Goal: Obtain resource: Obtain resource

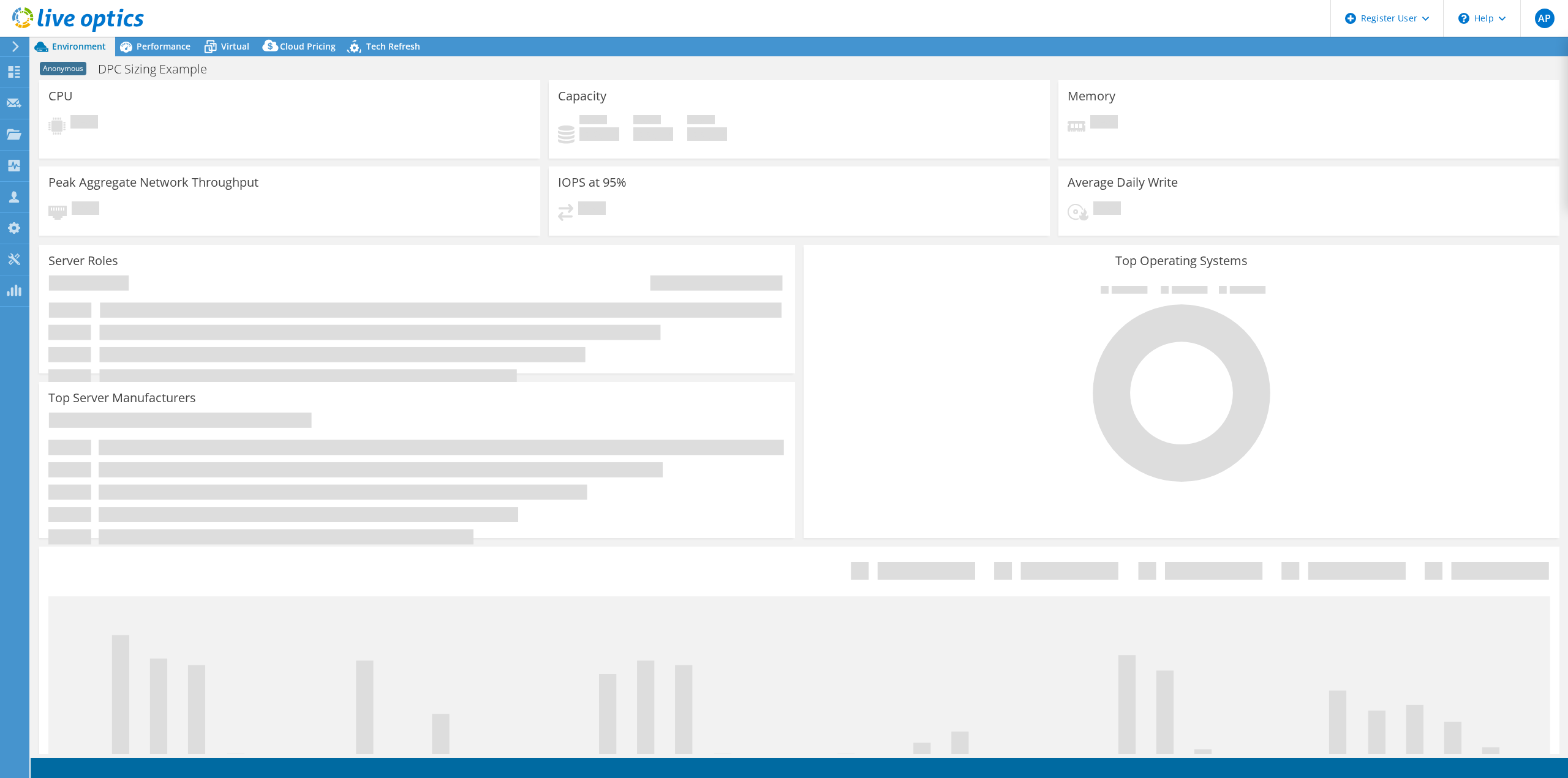
select select "USEast"
select select "USD"
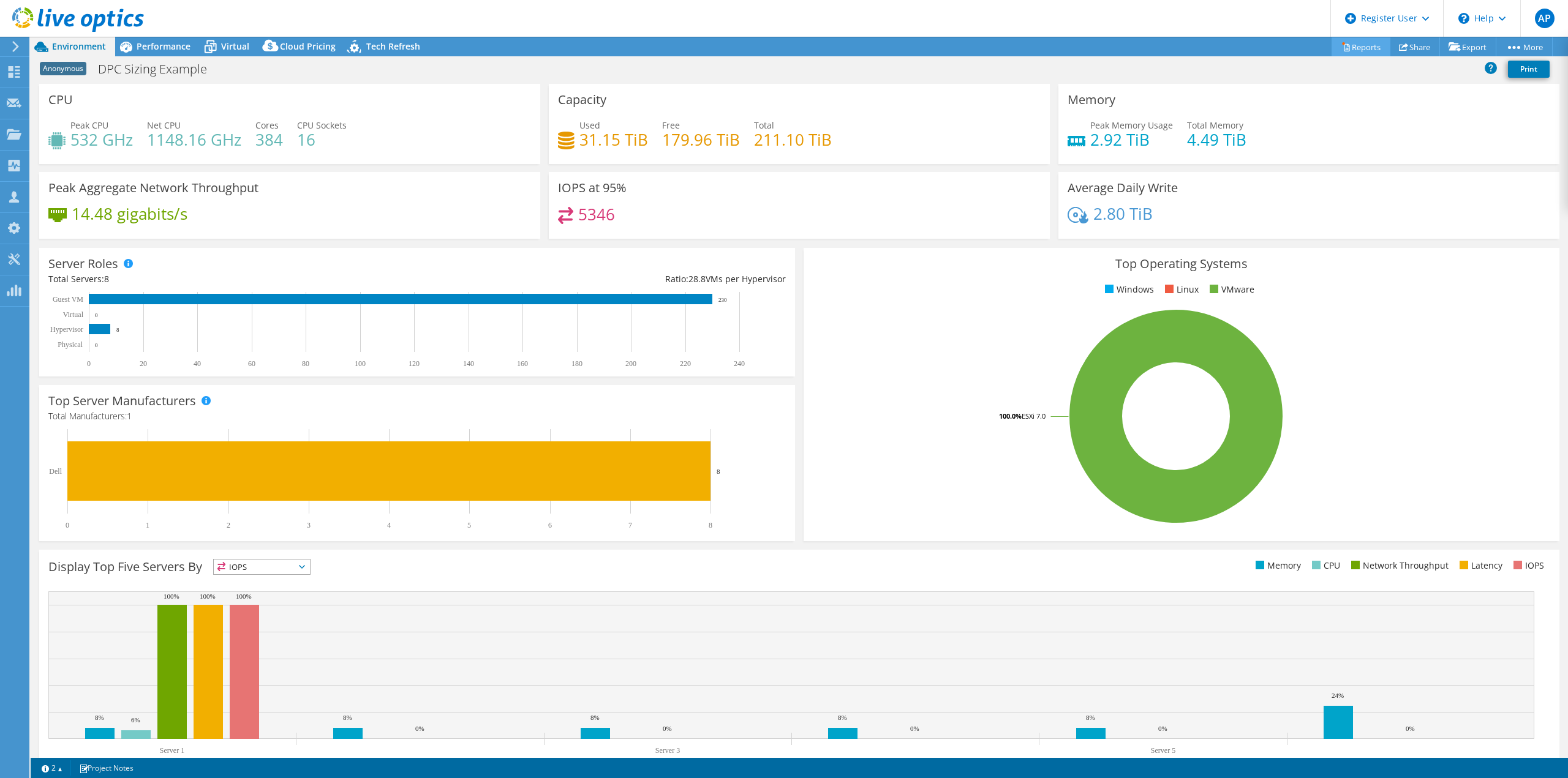
click at [1370, 45] on link "Reports" at bounding box center [1361, 47] width 59 height 19
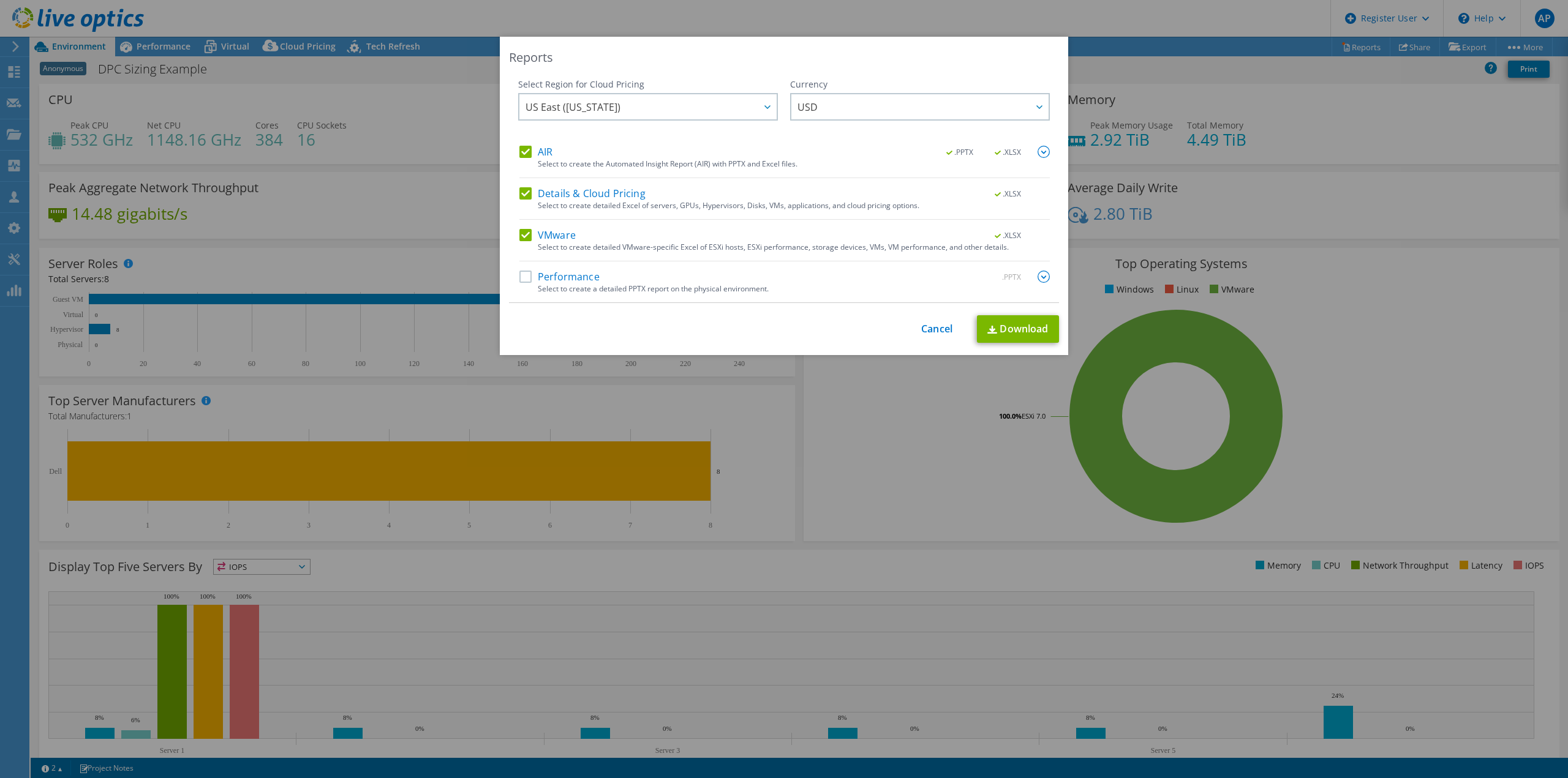
click at [573, 277] on label "Performance" at bounding box center [559, 277] width 80 height 12
click at [0, 0] on input "Performance" at bounding box center [0, 0] width 0 height 0
click at [998, 330] on link "Download" at bounding box center [1018, 329] width 82 height 27
click at [939, 328] on link "Cancel" at bounding box center [937, 330] width 31 height 12
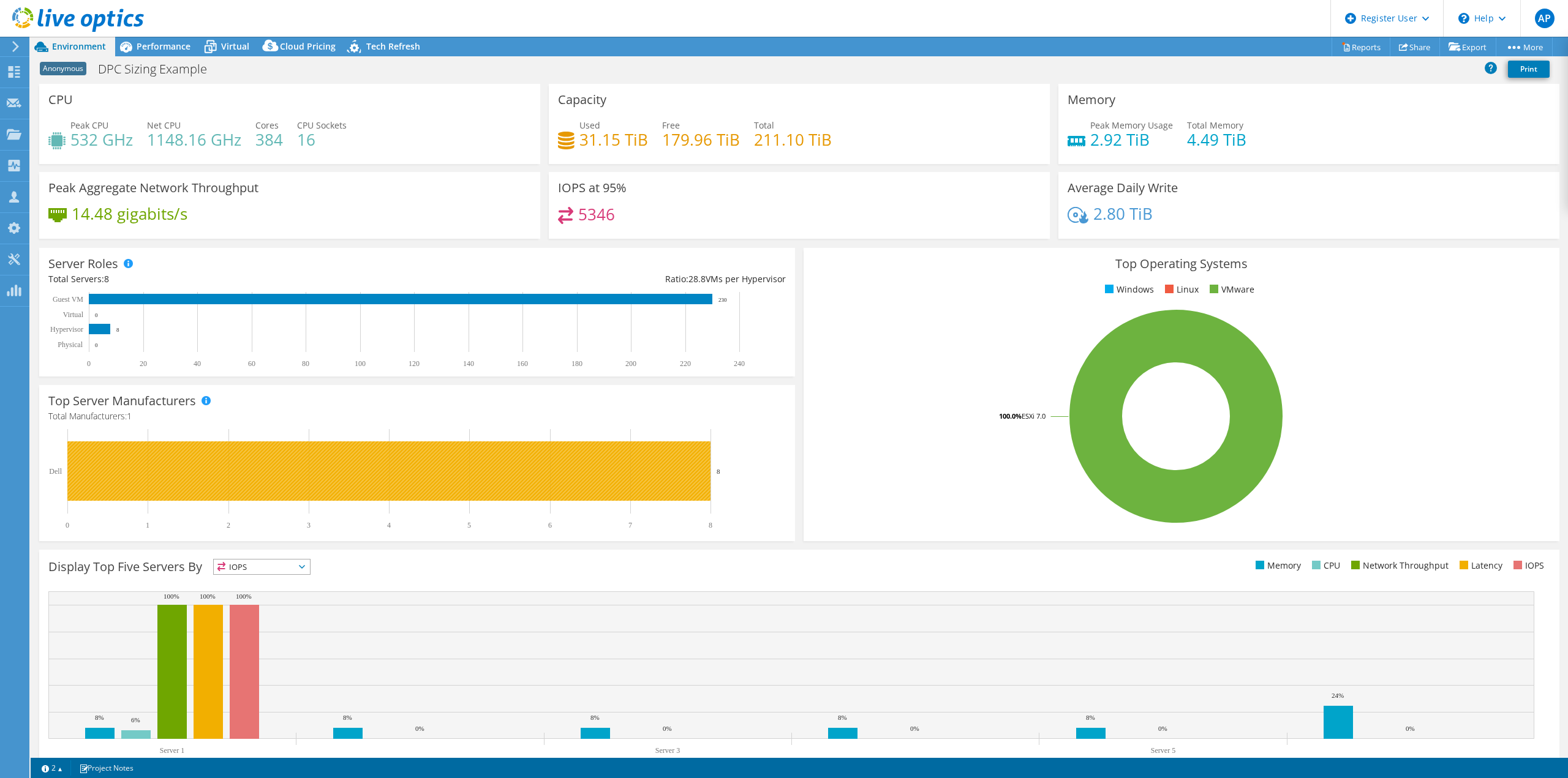
click at [191, 457] on rect at bounding box center [388, 471] width 643 height 59
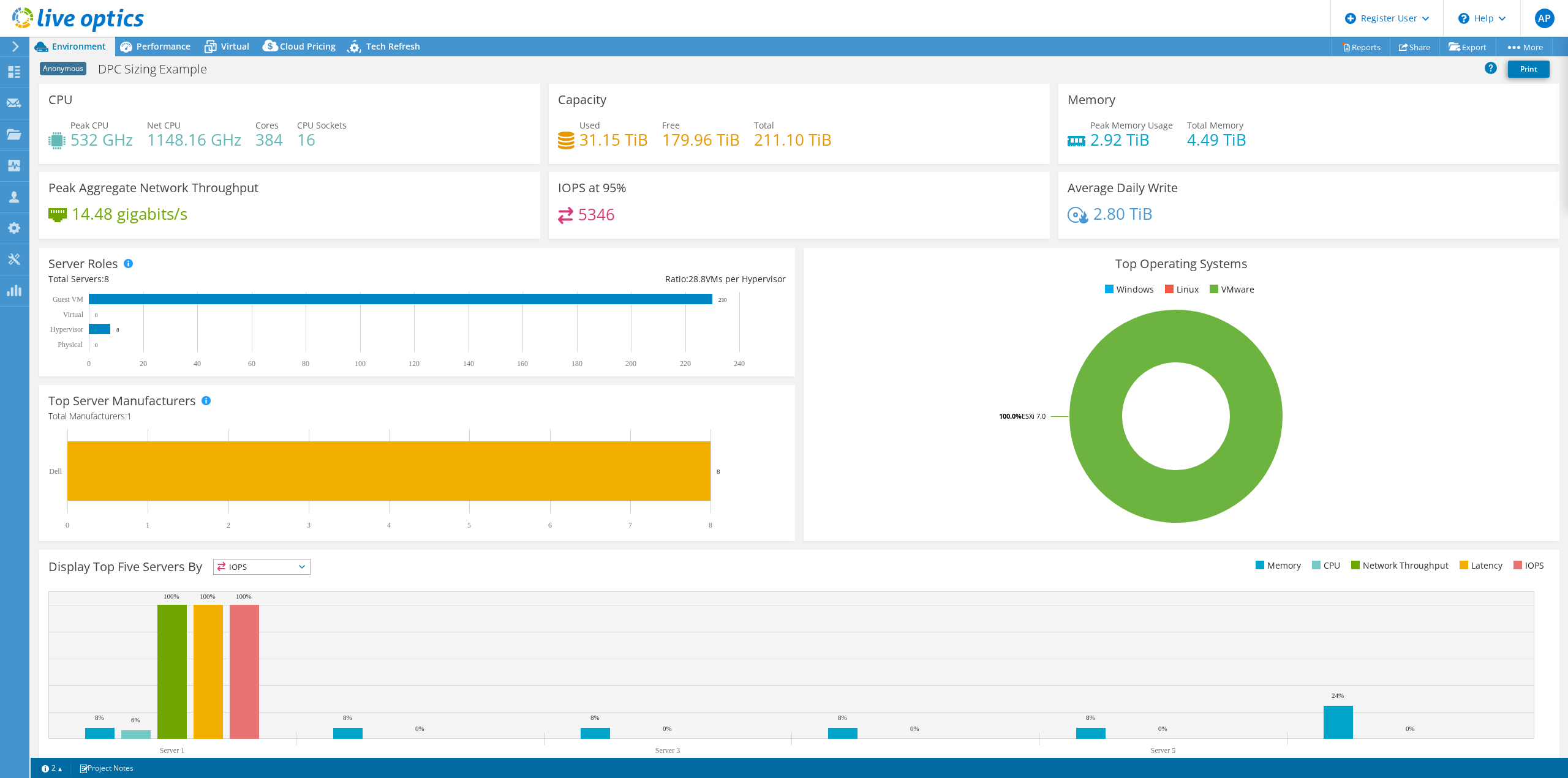
click at [120, 425] on div "Top Server Manufacturers Manufacturers are shown for physical servers and hyper…" at bounding box center [416, 463] width 756 height 156
click at [166, 42] on span "Performance" at bounding box center [163, 47] width 54 height 12
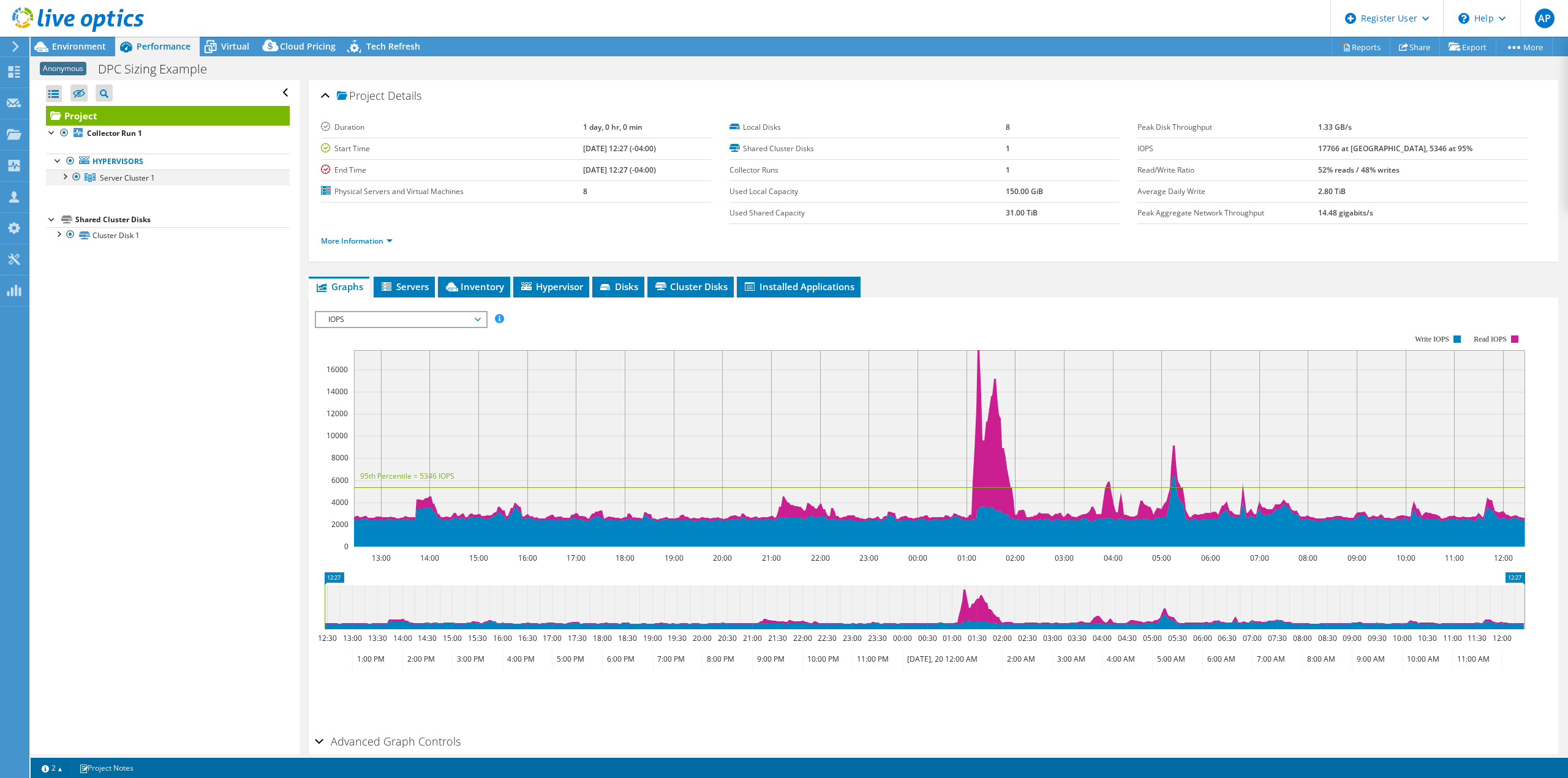
click at [67, 177] on div at bounding box center [64, 176] width 12 height 12
click at [258, 54] on icon at bounding box center [270, 48] width 25 height 25
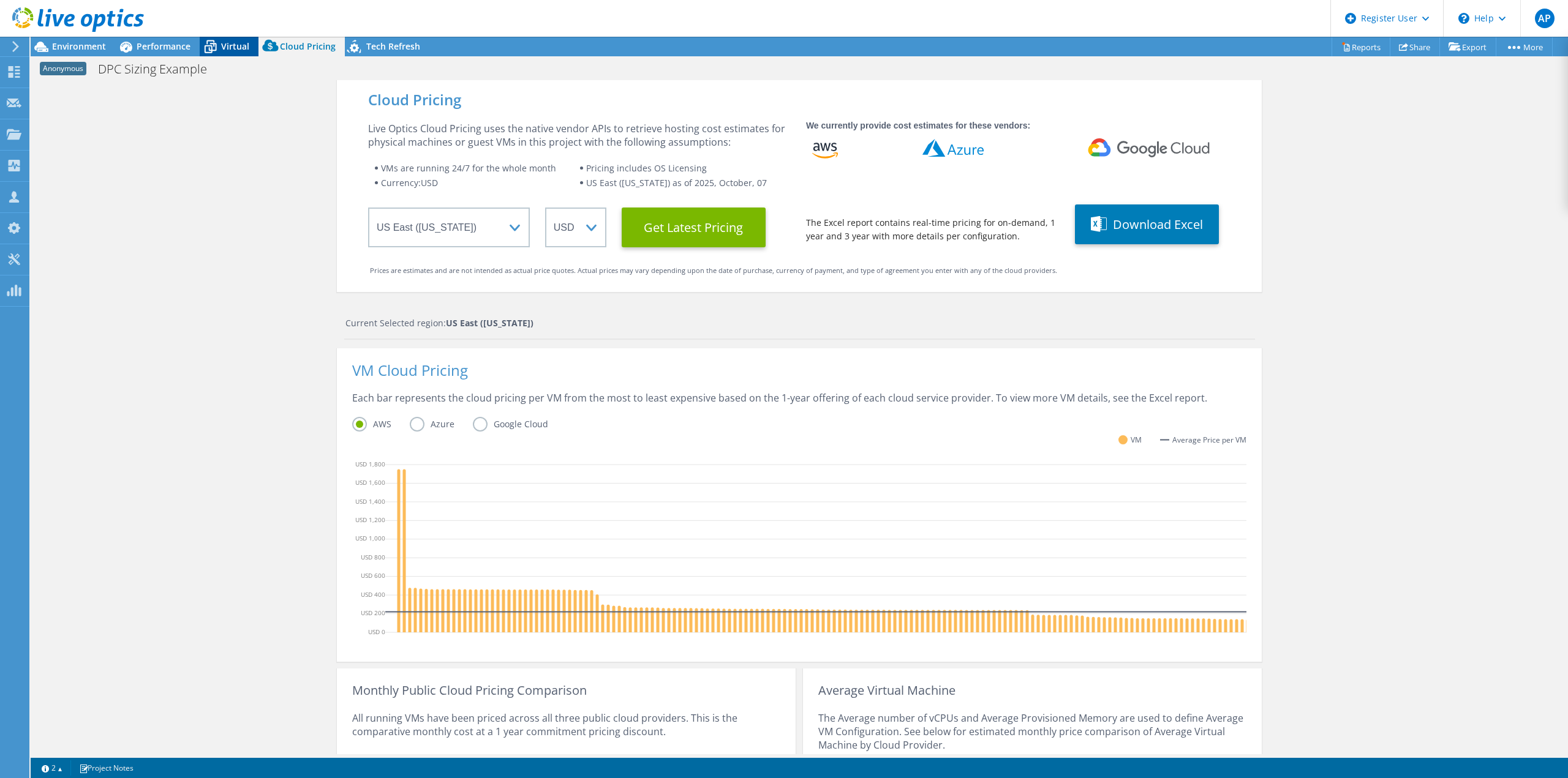
click at [220, 49] on icon at bounding box center [210, 47] width 21 height 21
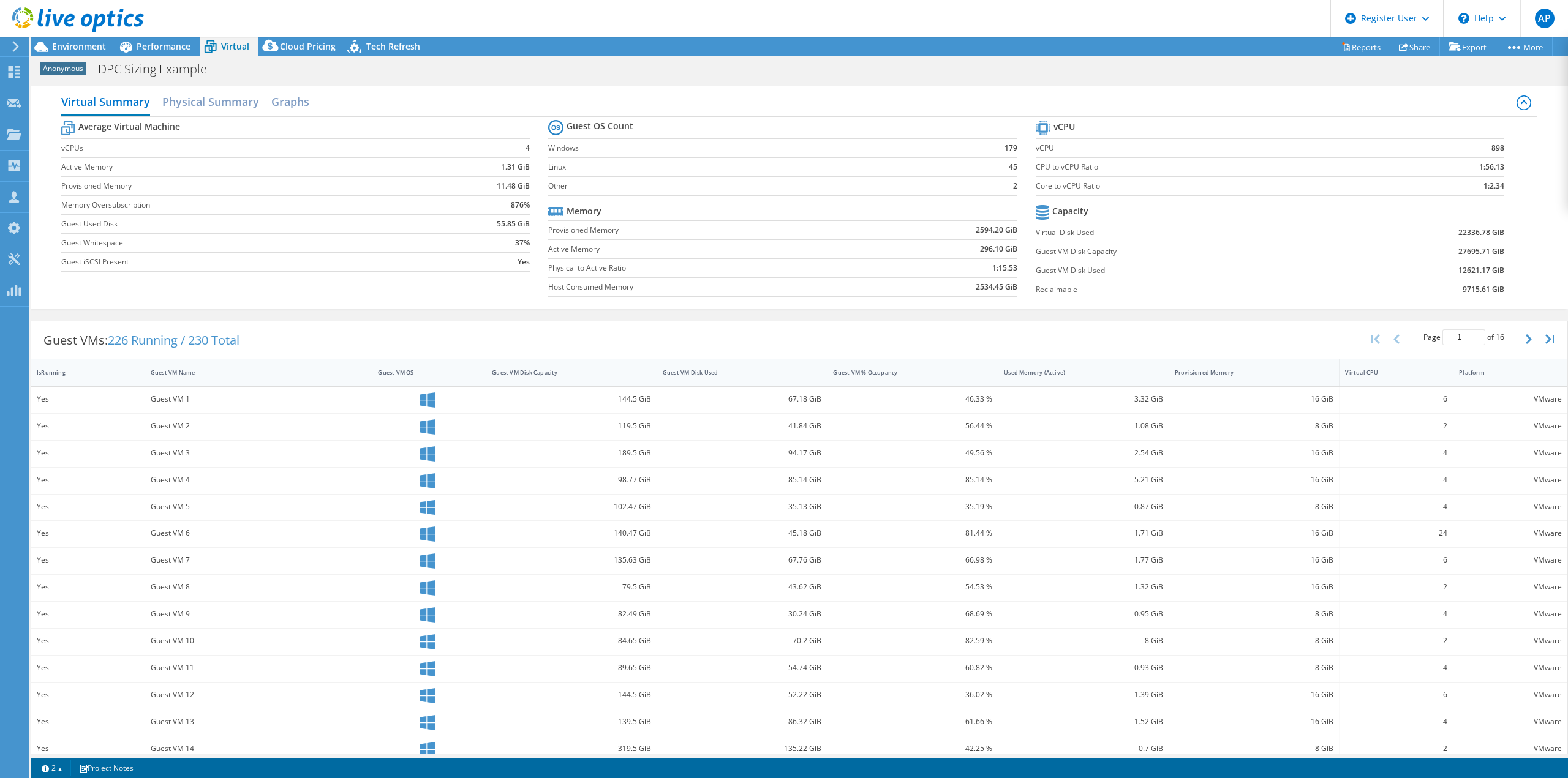
scroll to position [37, 0]
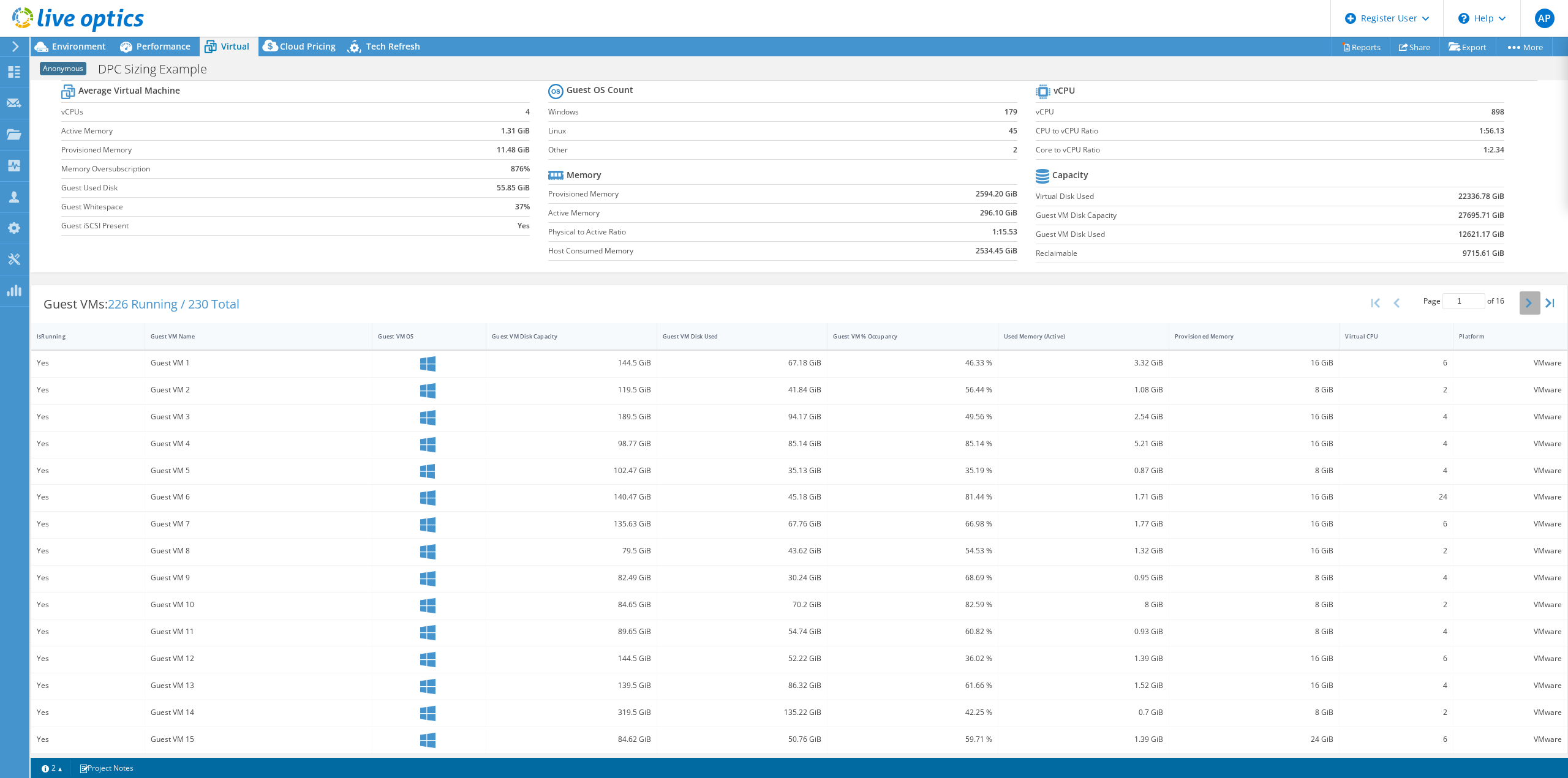
click at [1520, 295] on button "button" at bounding box center [1530, 302] width 21 height 23
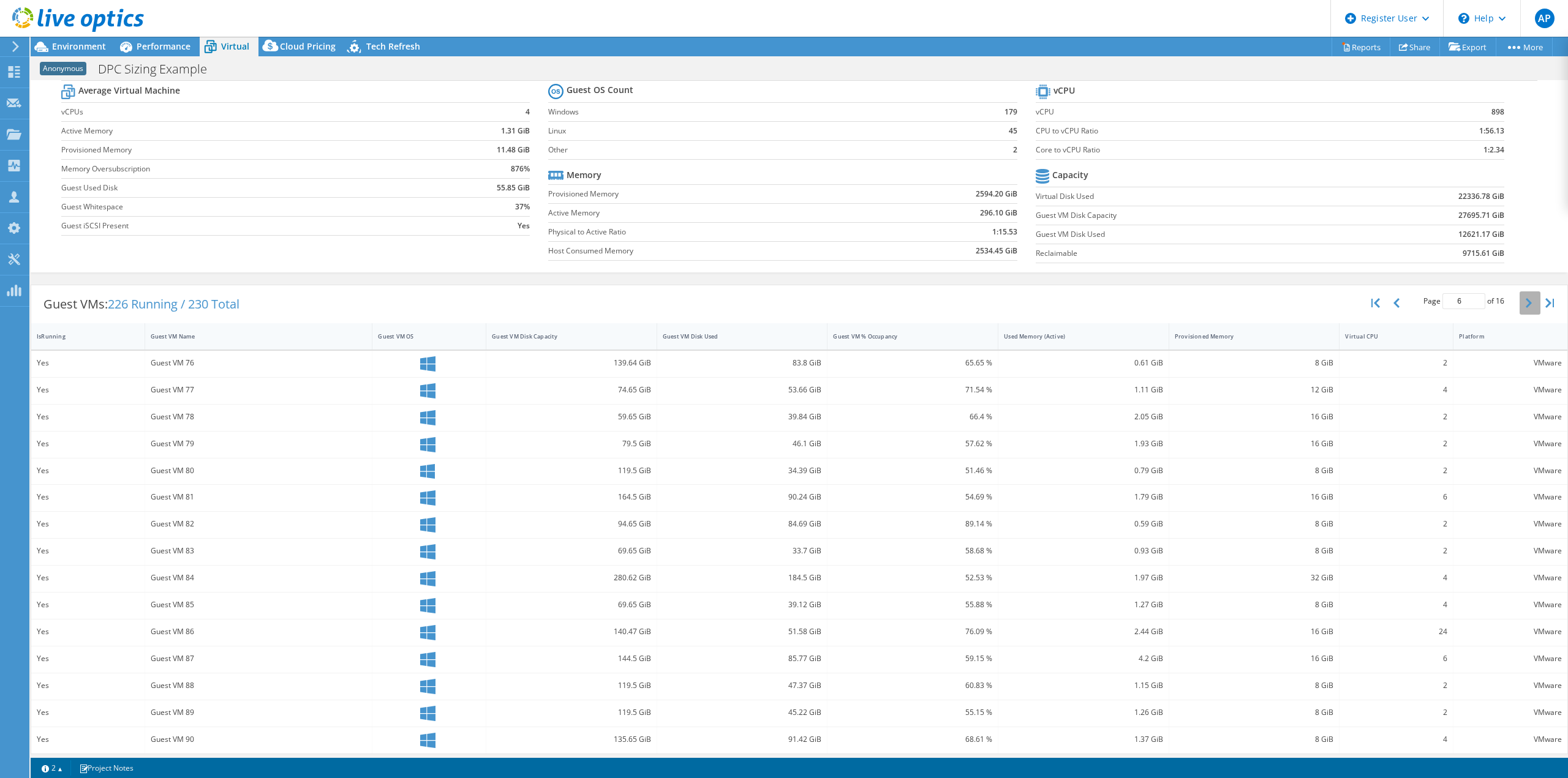
click at [1520, 295] on button "button" at bounding box center [1530, 302] width 21 height 23
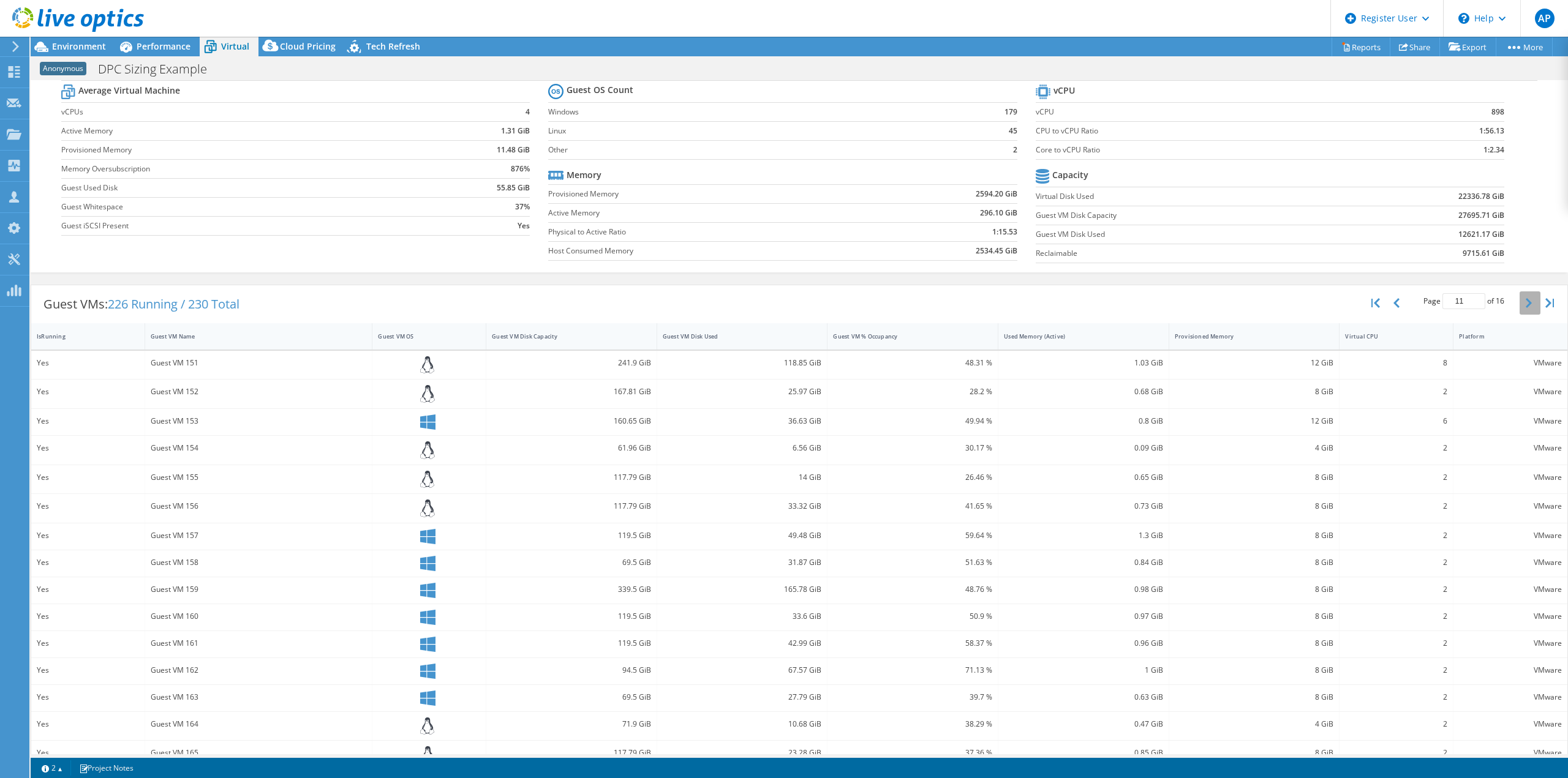
click at [1520, 295] on button "button" at bounding box center [1530, 302] width 21 height 23
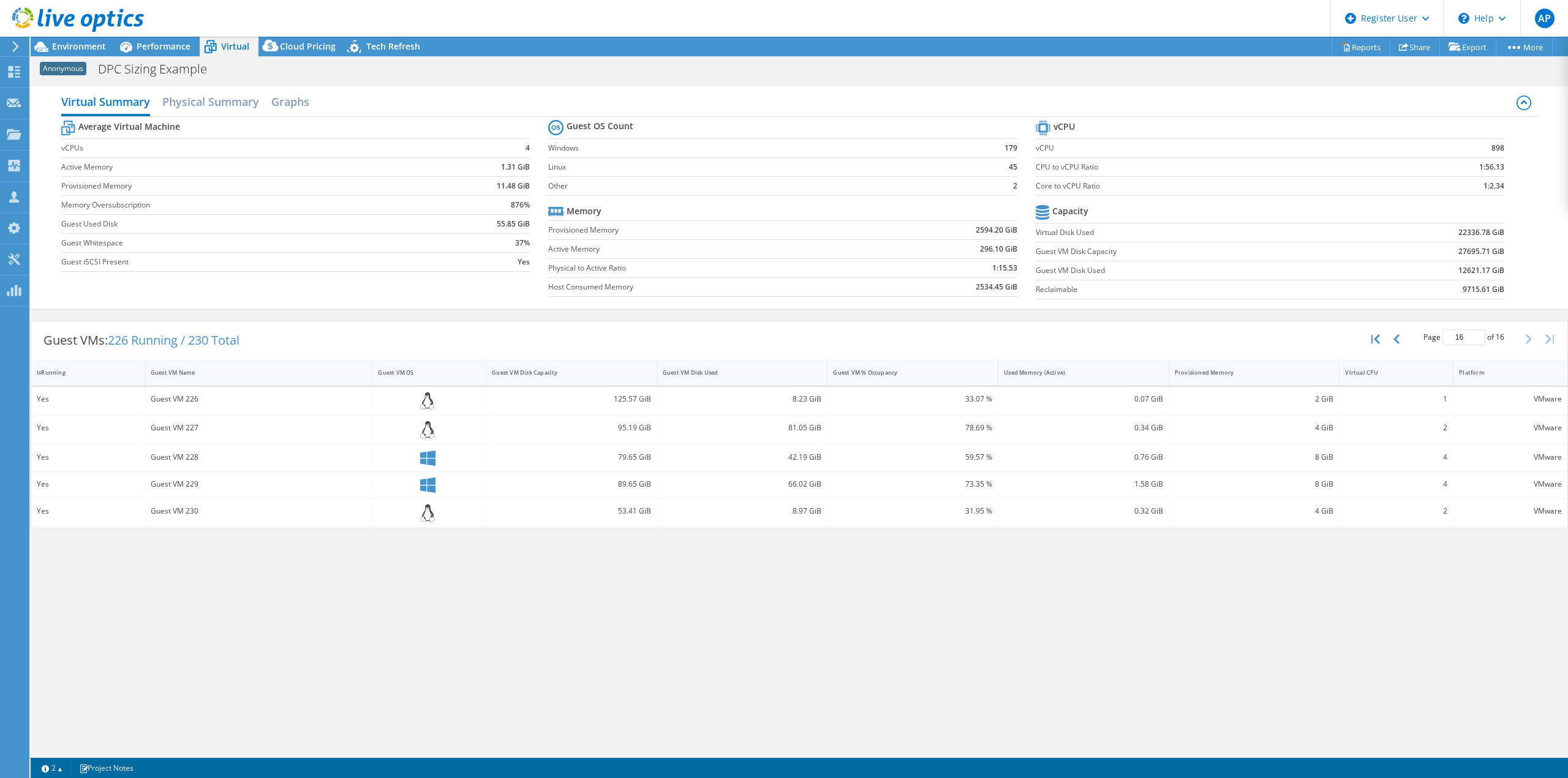
scroll to position [0, 0]
click at [1520, 295] on section "vCPU vCPU 898 CPU to vCPU Ratio 1:56.13 Core to vCPU Ratio 1:2.34 Capacity Virt…" at bounding box center [1279, 211] width 487 height 188
click at [1401, 340] on button "button" at bounding box center [1398, 339] width 21 height 23
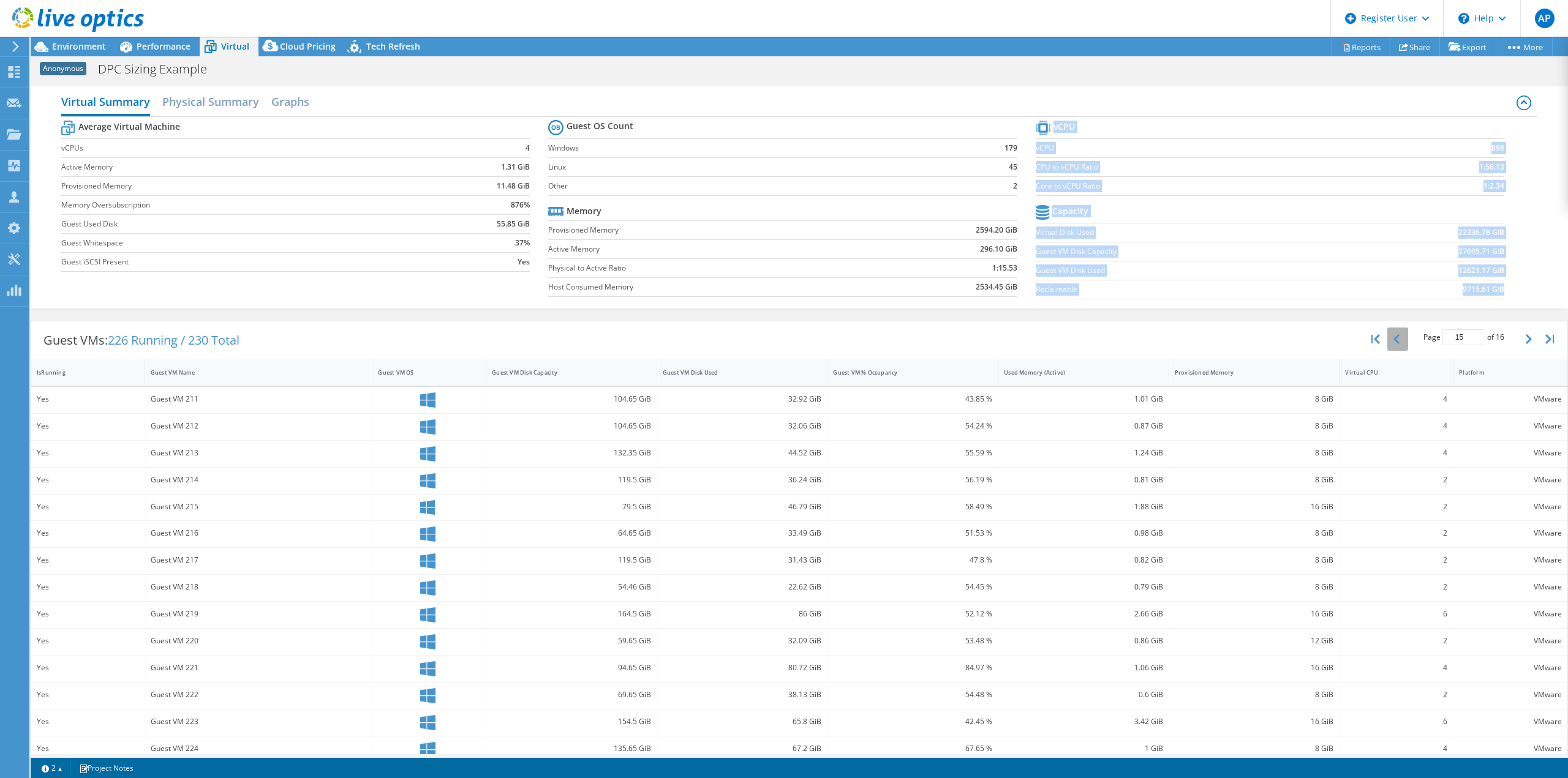
click at [1408, 340] on div "Page 15 of 16 5 rows 10 rows 20 rows 25 rows 50 rows 100 rows" at bounding box center [1463, 339] width 111 height 23
click at [1392, 338] on button "button" at bounding box center [1398, 339] width 21 height 23
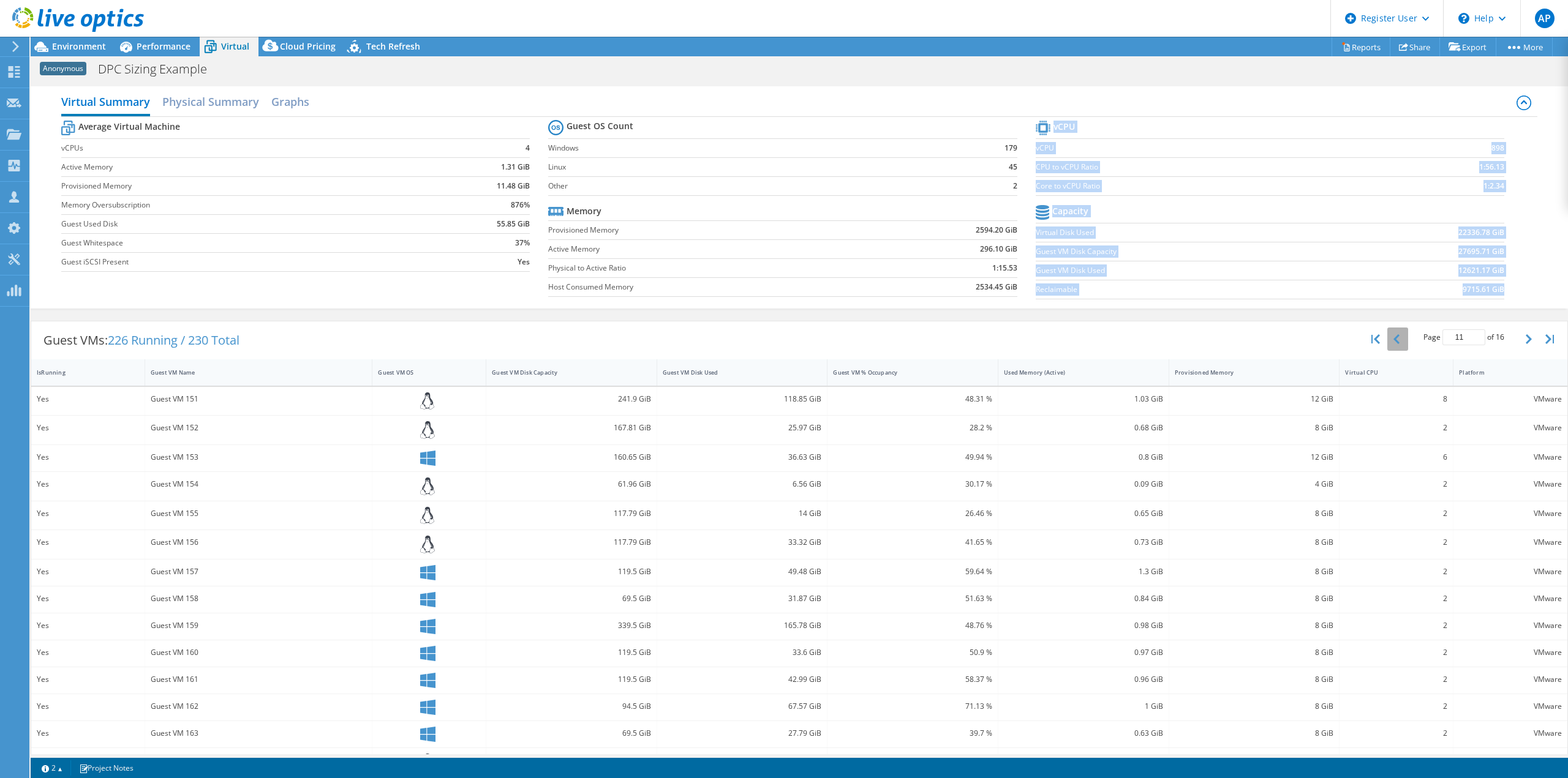
click at [1392, 338] on button "button" at bounding box center [1398, 339] width 21 height 23
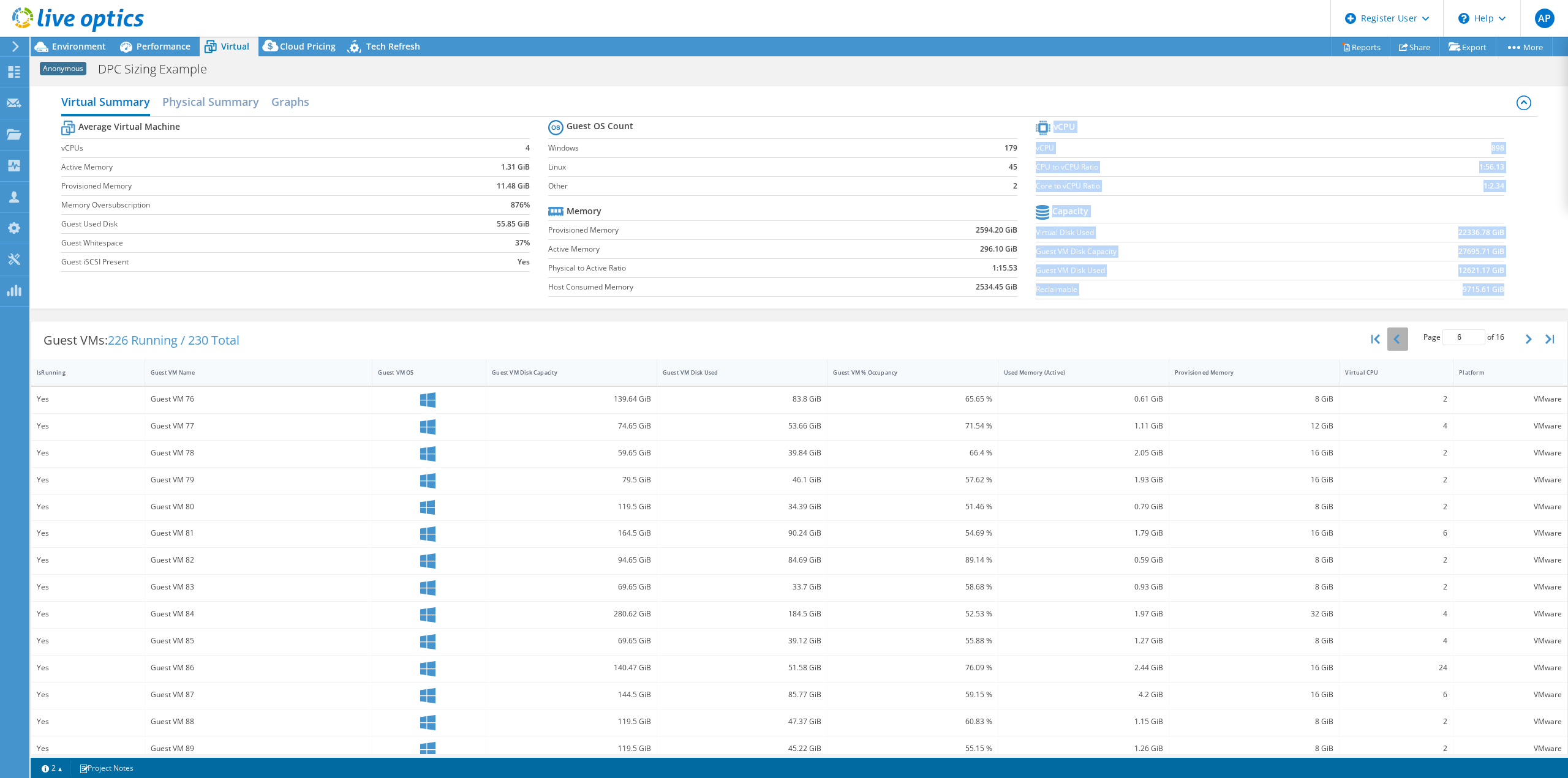
click at [1392, 338] on button "button" at bounding box center [1398, 339] width 21 height 23
click at [1390, 338] on button "button" at bounding box center [1398, 339] width 21 height 23
click at [1391, 337] on button "button" at bounding box center [1398, 339] width 21 height 23
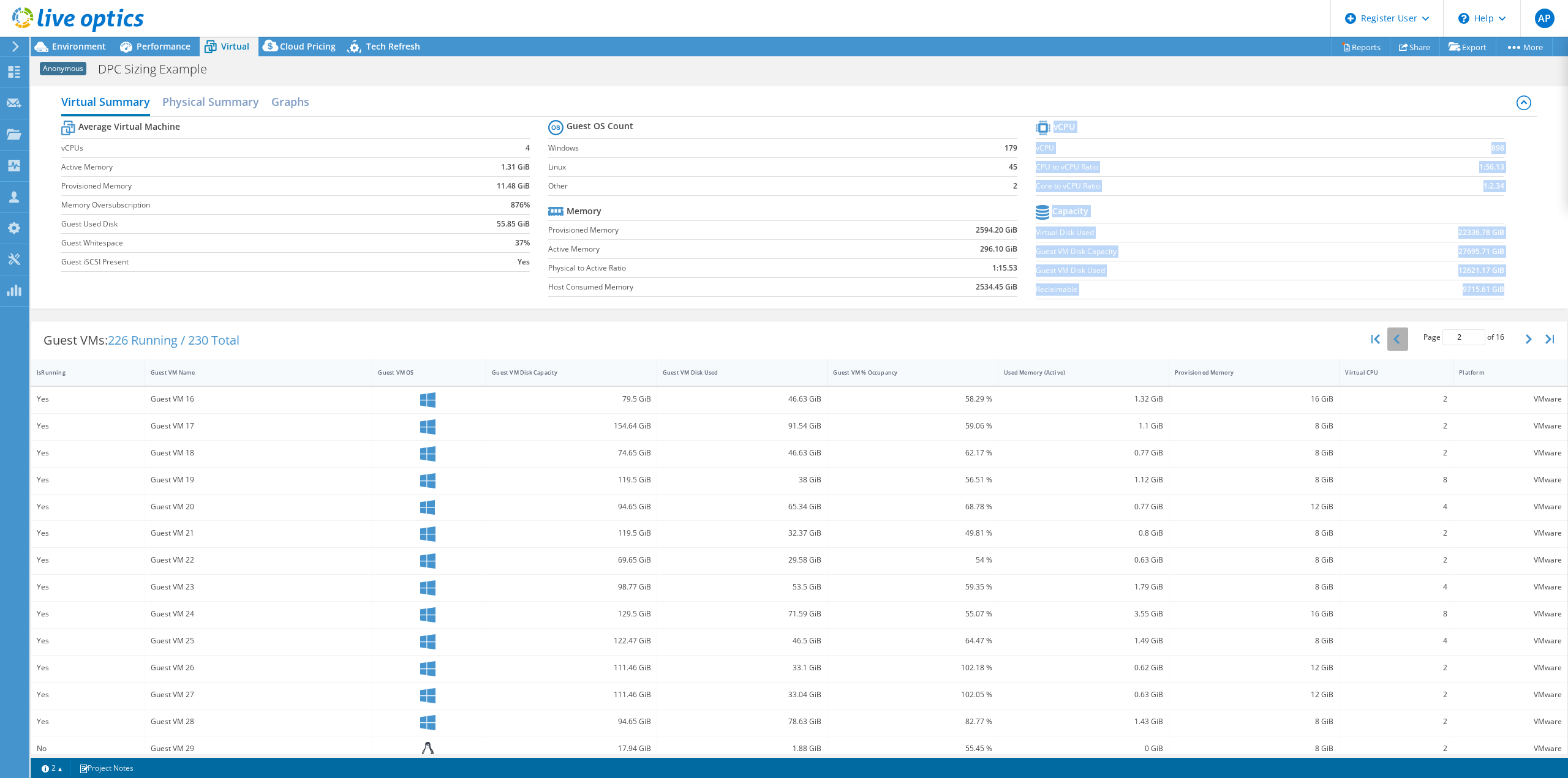
type input "1"
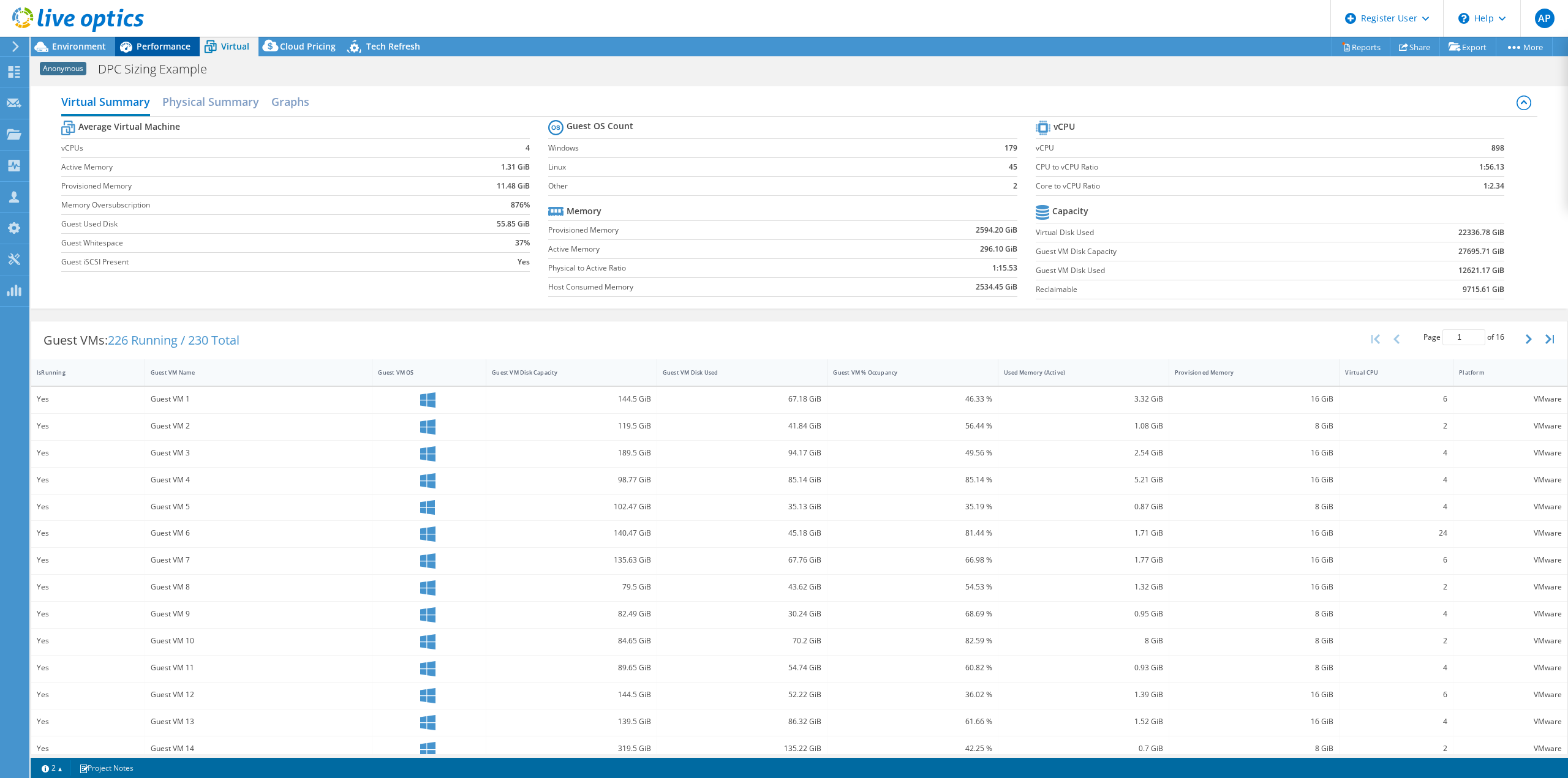
click at [161, 42] on span "Performance" at bounding box center [163, 47] width 54 height 12
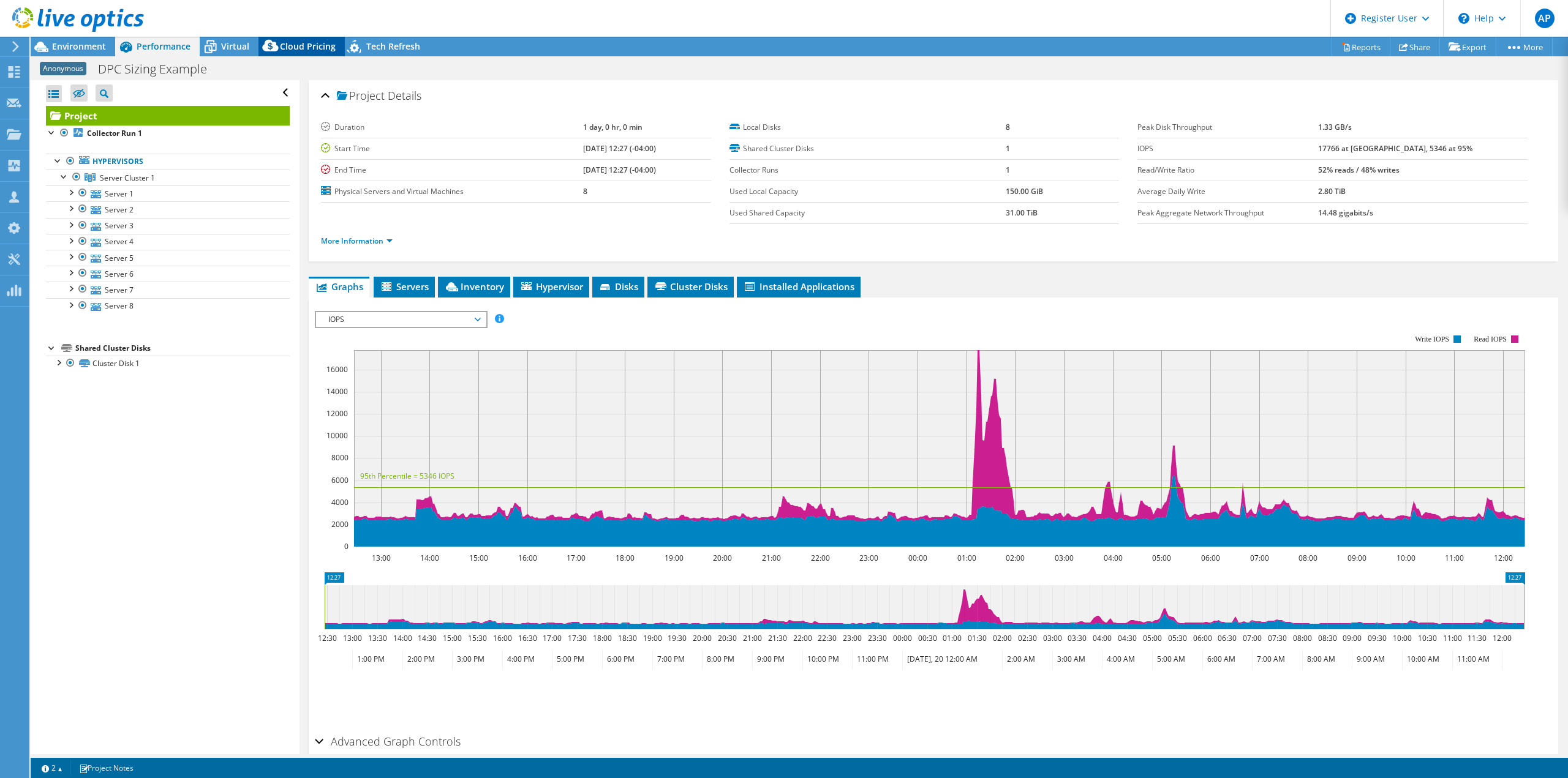
click at [285, 47] on span "Cloud Pricing" at bounding box center [308, 47] width 56 height 12
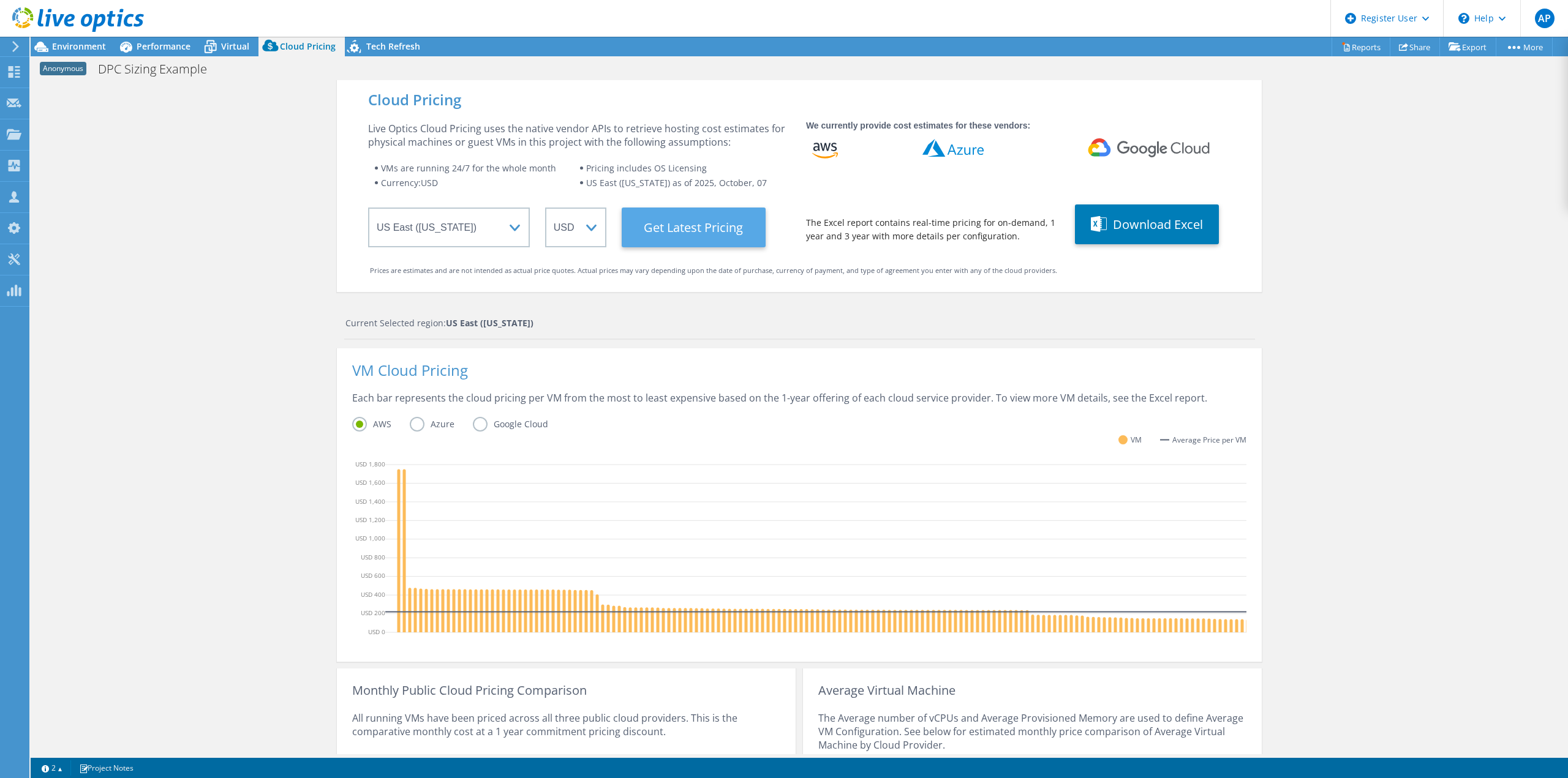
click at [721, 228] on Latest "Get Latest Pricing" at bounding box center [693, 227] width 144 height 40
click at [83, 48] on span "Environment" at bounding box center [78, 47] width 54 height 12
